Goal: Information Seeking & Learning: Learn about a topic

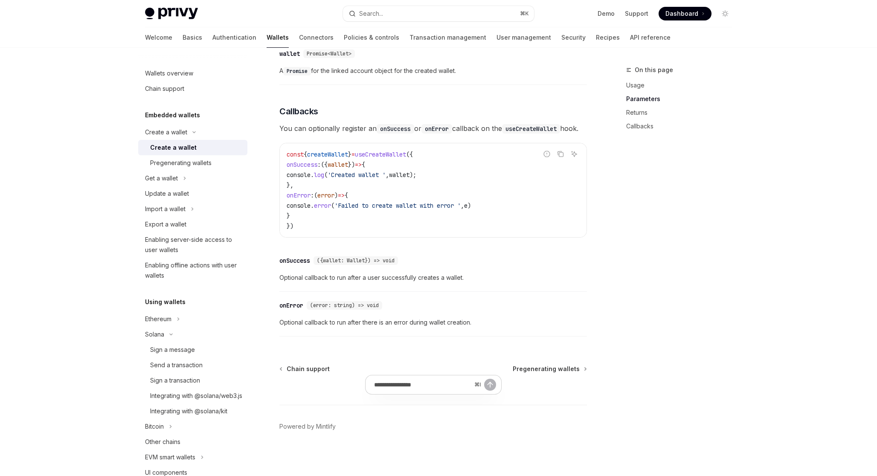
scroll to position [556, 0]
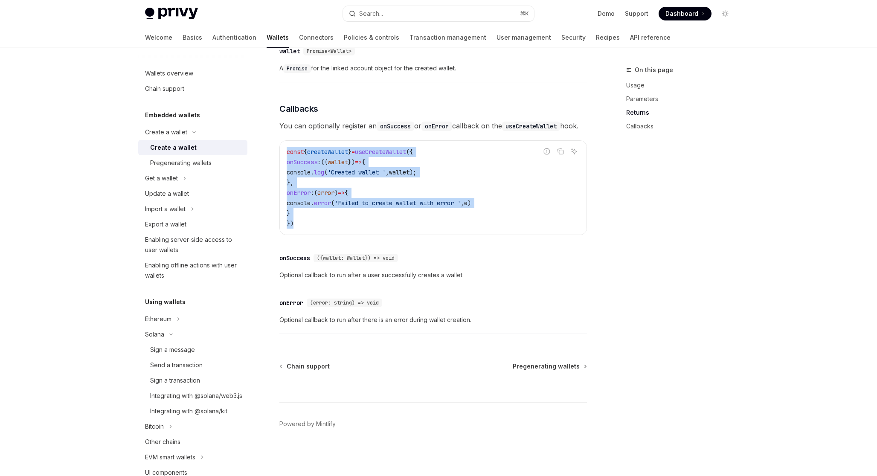
drag, startPoint x: 300, startPoint y: 224, endPoint x: 285, endPoint y: 153, distance: 72.9
click at [285, 153] on div "const { createWallet } = useCreateWallet ({ onSuccess : ({ wallet }) => { conso…" at bounding box center [433, 188] width 307 height 94
copy code "const { createWallet } = useCreateWallet ({ onSuccess : ({ wallet }) => { conso…"
click at [219, 182] on button "Get a wallet" at bounding box center [192, 178] width 109 height 15
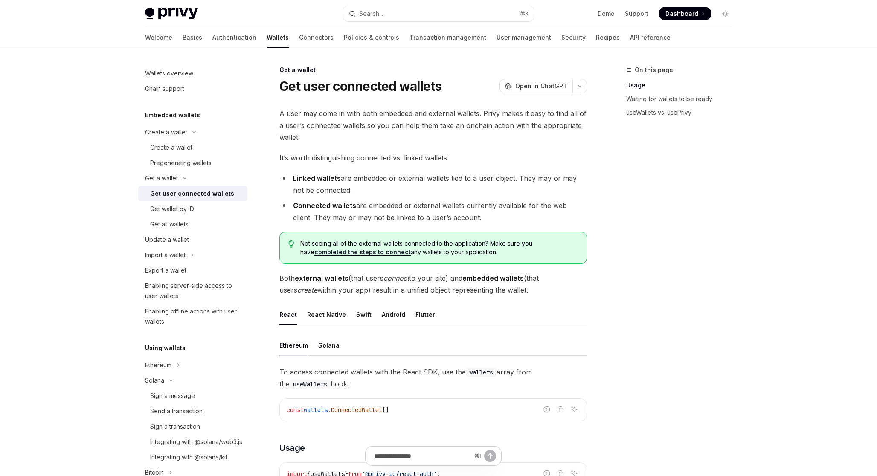
click at [219, 192] on div "Get user connected wallets" at bounding box center [192, 194] width 84 height 10
click at [325, 343] on div "Solana" at bounding box center [328, 345] width 21 height 20
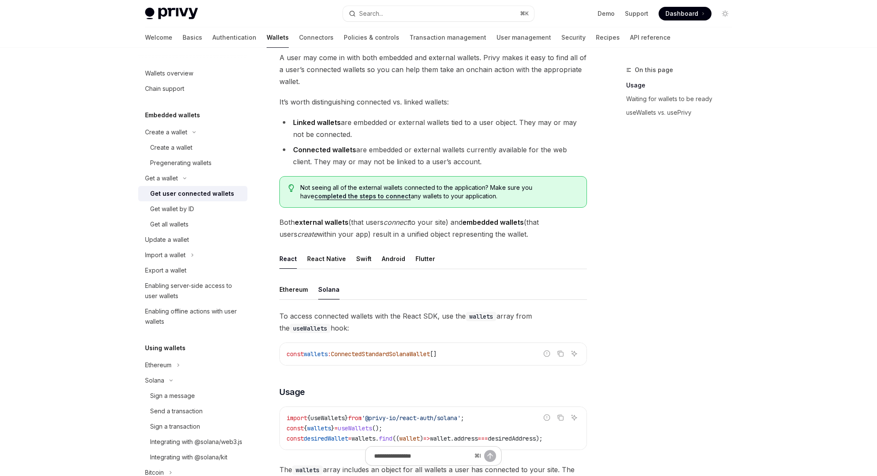
scroll to position [96, 0]
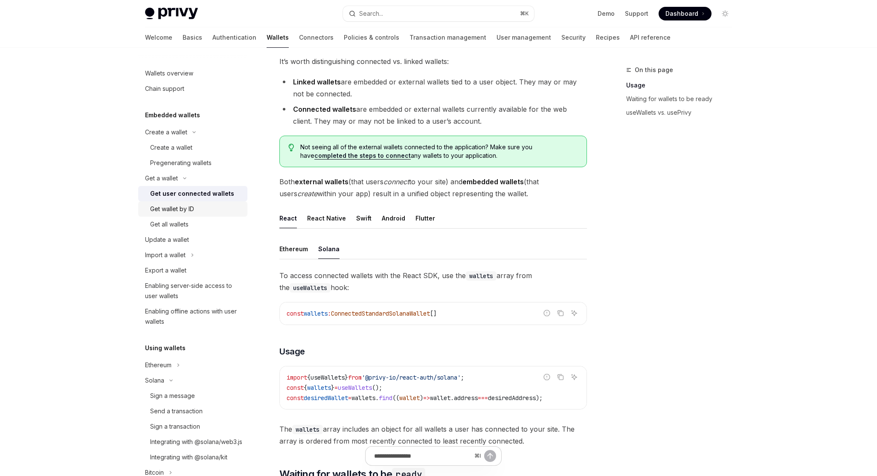
click at [198, 214] on div "Get wallet by ID" at bounding box center [196, 209] width 92 height 10
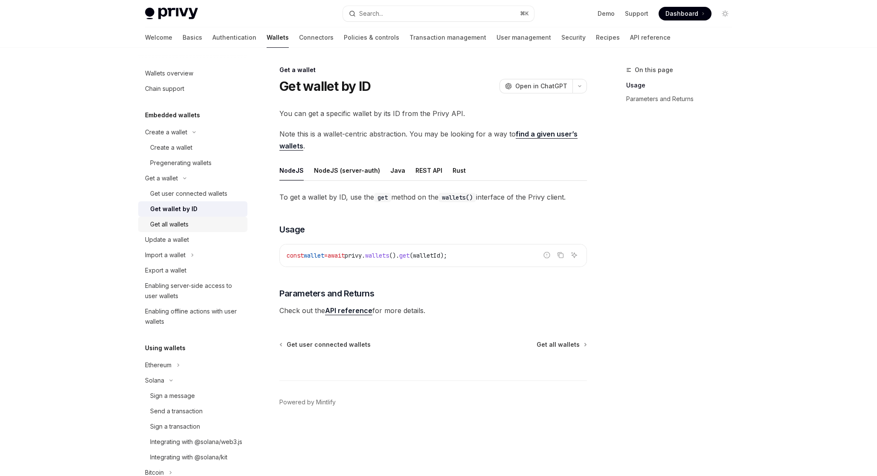
click at [186, 221] on div "Get all wallets" at bounding box center [169, 224] width 38 height 10
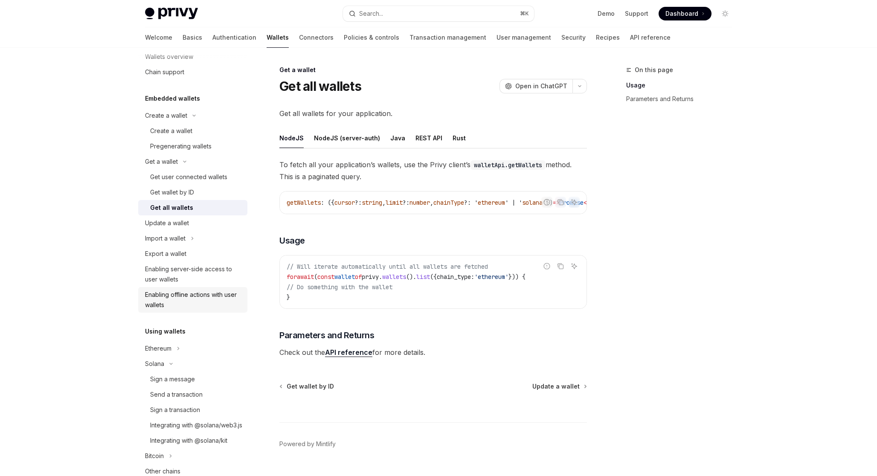
scroll to position [22, 0]
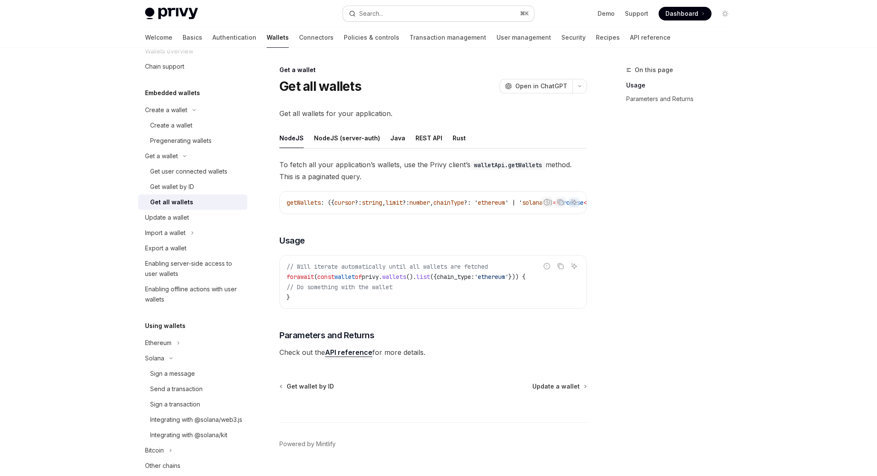
click at [401, 12] on button "Search... ⌘ K" at bounding box center [438, 13] width 191 height 15
type textarea "*"
